Goal: Navigation & Orientation: Find specific page/section

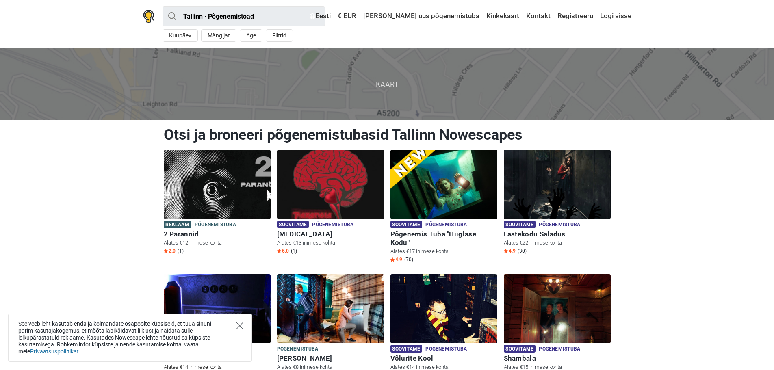
drag, startPoint x: 239, startPoint y: 325, endPoint x: 200, endPoint y: 307, distance: 43.4
click at [239, 325] on icon "Close" at bounding box center [239, 325] width 7 height 7
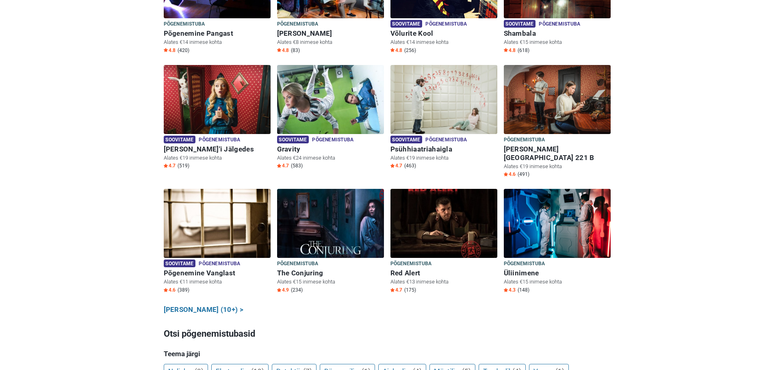
scroll to position [41, 0]
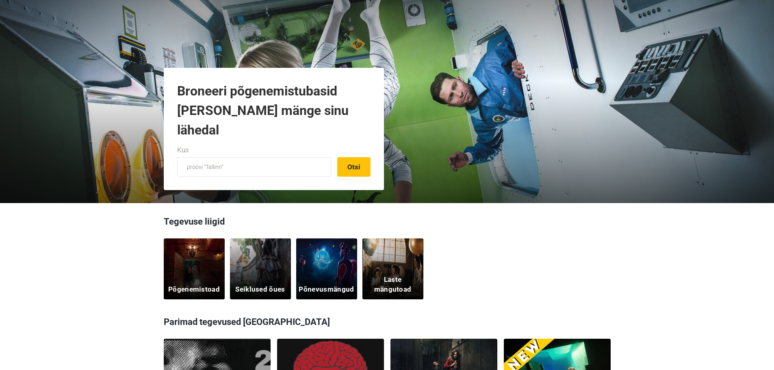
scroll to position [122, 0]
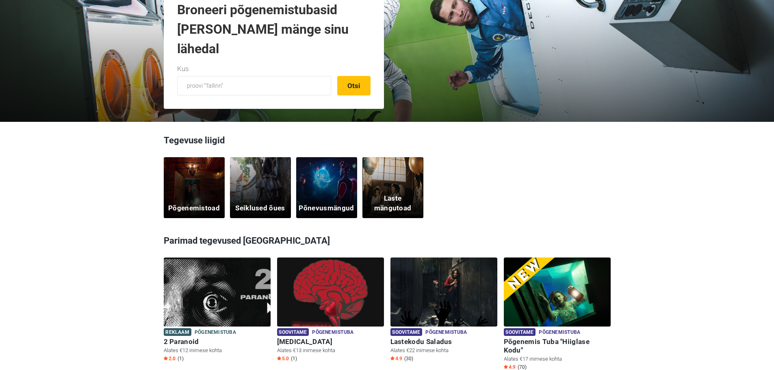
drag, startPoint x: 186, startPoint y: 181, endPoint x: 178, endPoint y: 183, distance: 8.4
click at [186, 181] on div "Põgenemistoad" at bounding box center [194, 187] width 61 height 61
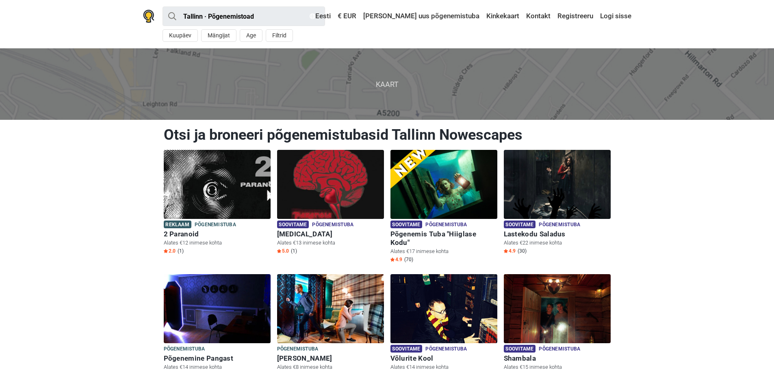
scroll to position [203, 0]
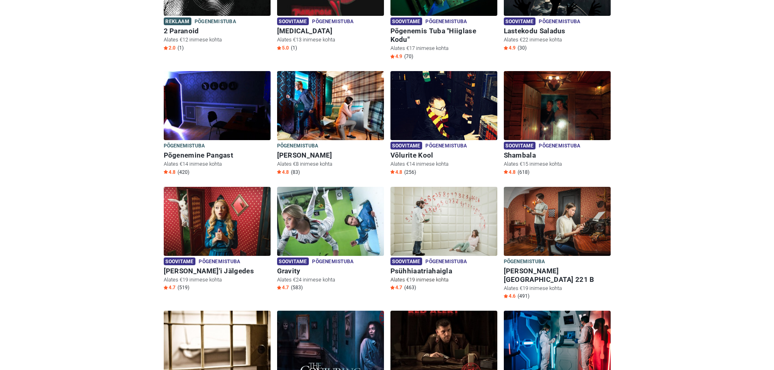
click at [426, 267] on h6 "Psühhiaatriahaigla" at bounding box center [443, 271] width 107 height 9
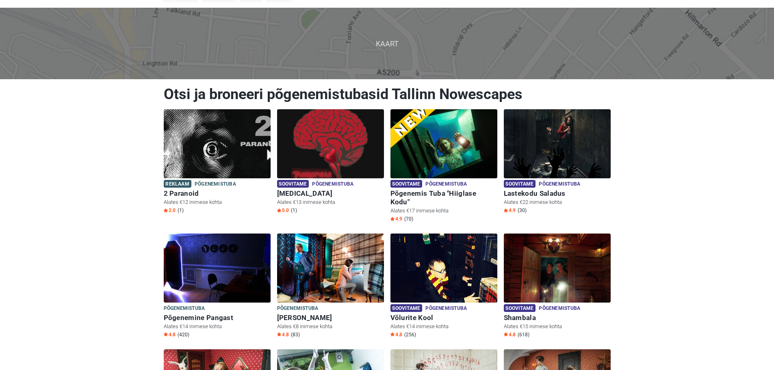
scroll to position [0, 0]
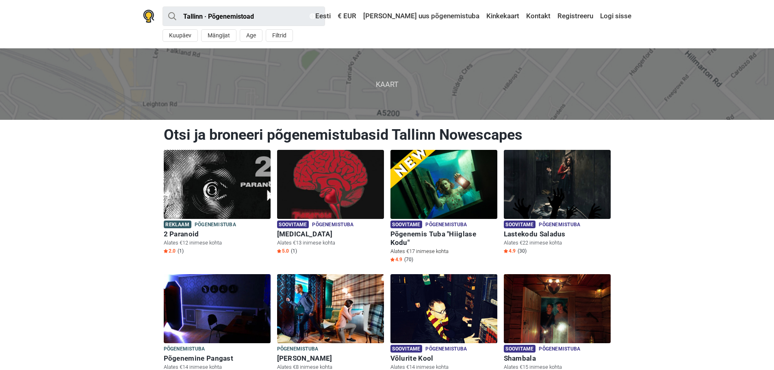
click at [466, 231] on h6 "Põgenemis Tuba "Hiiglase Kodu"" at bounding box center [443, 238] width 107 height 17
